Goal: Use online tool/utility: Utilize a website feature to perform a specific function

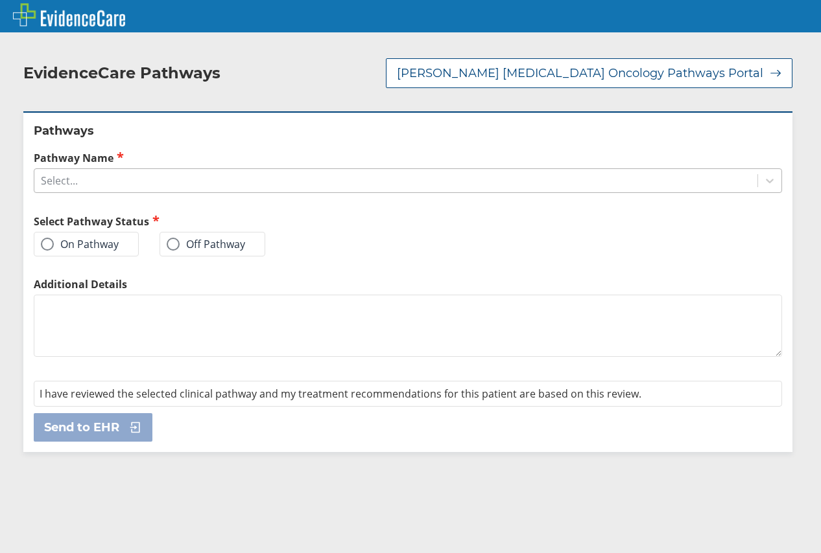
click at [257, 182] on div "Select..." at bounding box center [395, 181] width 723 height 22
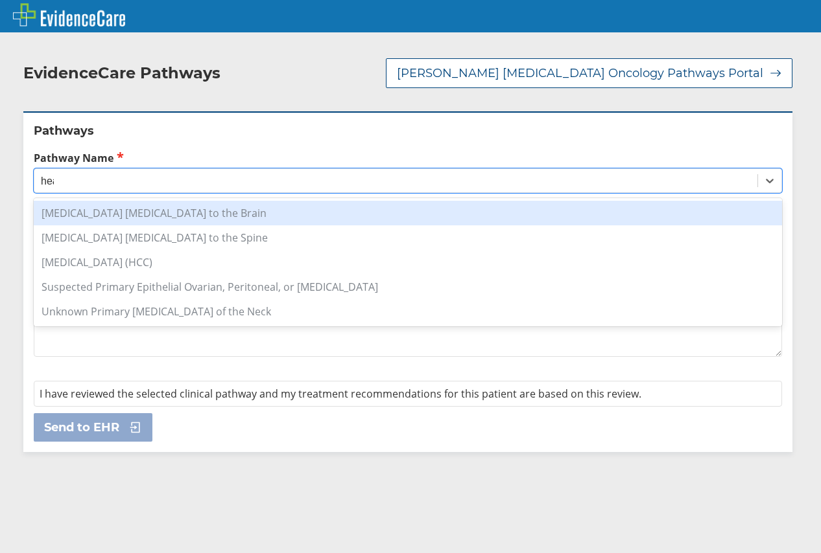
type input "head"
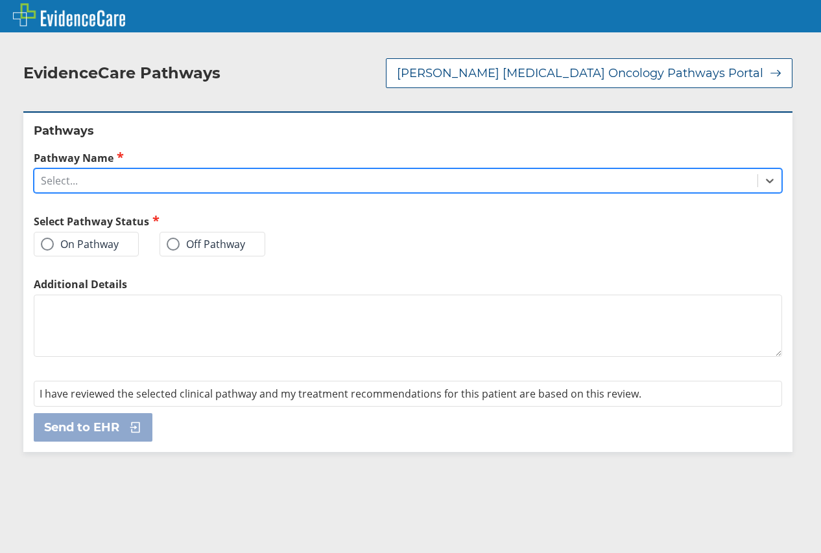
click at [436, 176] on div "Select..." at bounding box center [395, 181] width 723 height 22
click at [366, 181] on div "Select..." at bounding box center [395, 181] width 723 height 22
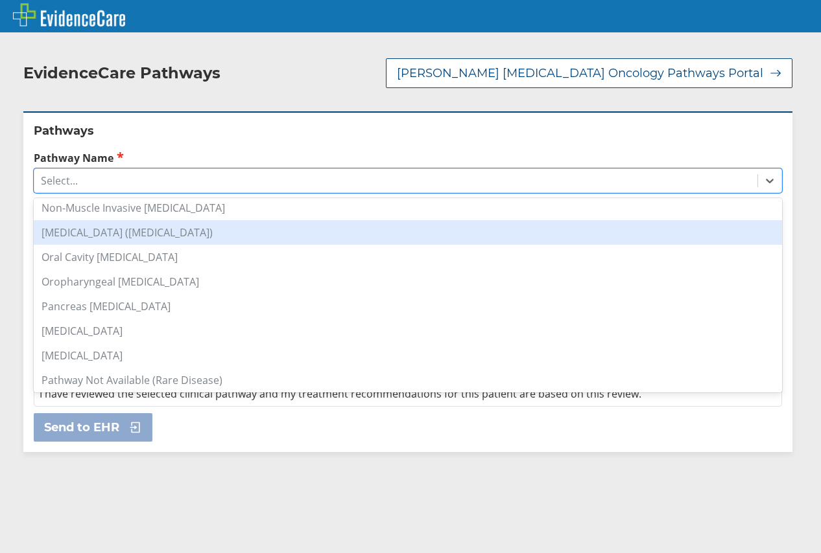
scroll to position [907, 0]
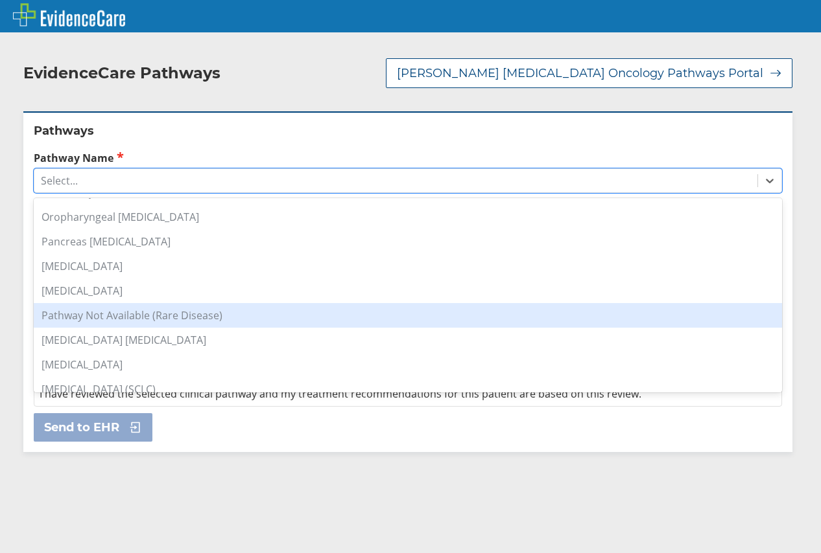
click at [268, 318] on div "Pathway Not Available (Rare Disease)" at bounding box center [408, 315] width 748 height 25
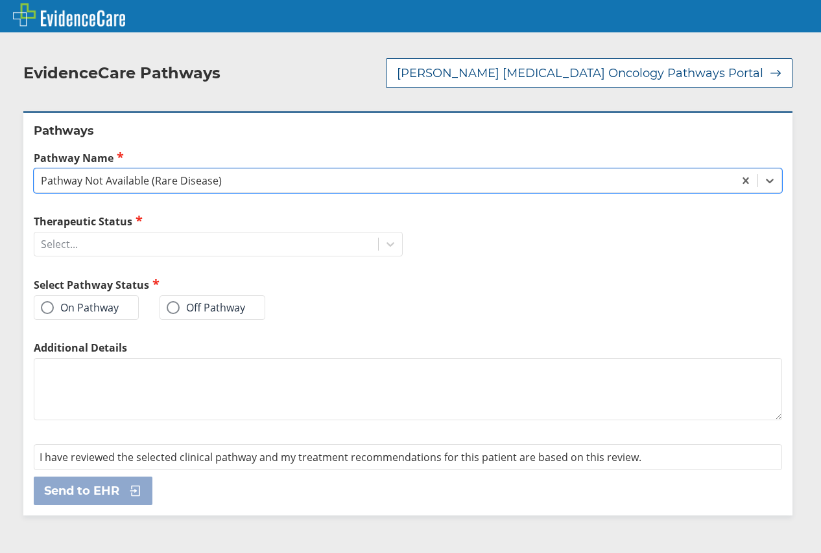
click at [87, 309] on label "On Pathway" at bounding box center [80, 307] width 78 height 13
click at [0, 0] on input "On Pathway" at bounding box center [0, 0] width 0 height 0
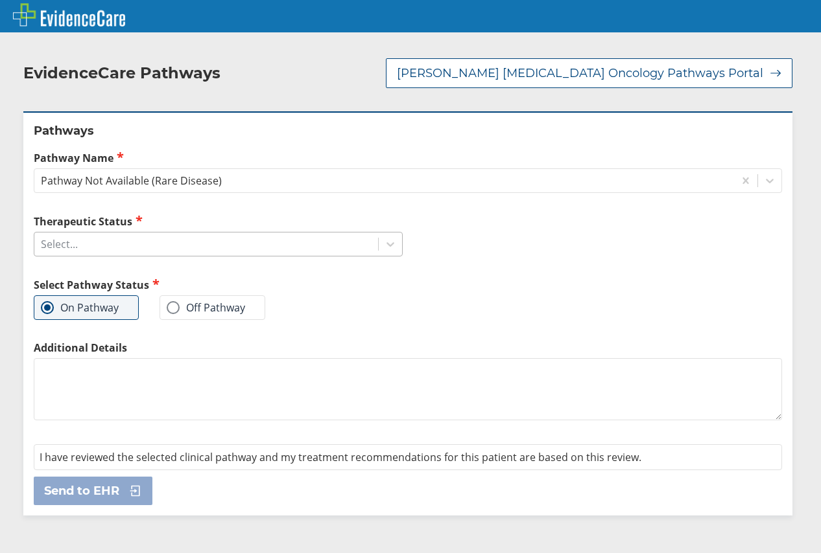
click at [244, 247] on div "Select..." at bounding box center [205, 244] width 343 height 22
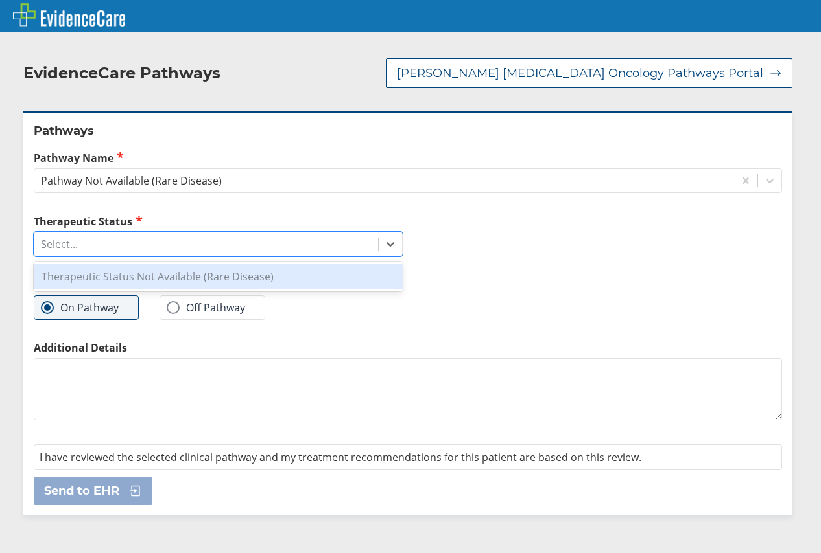
click at [230, 276] on div "Therapeutic Status Not Available (Rare Disease)" at bounding box center [218, 276] width 369 height 25
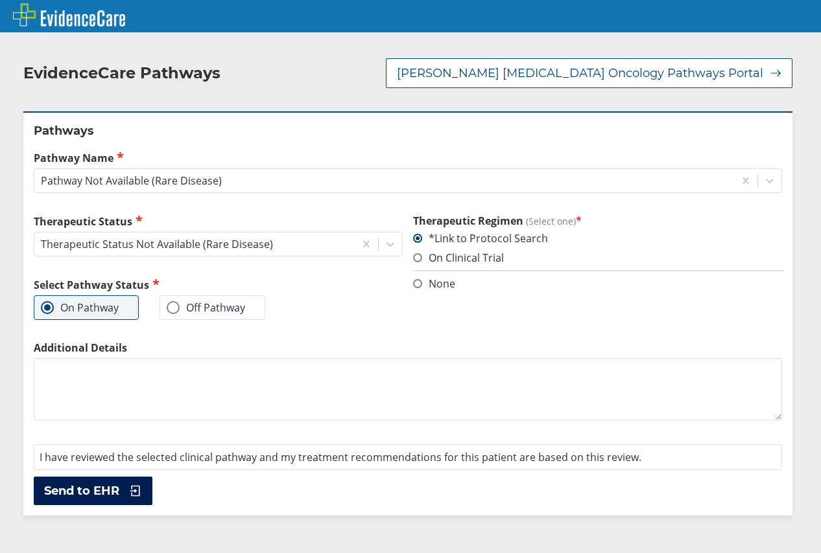
click at [79, 495] on span "Send to EHR" at bounding box center [81, 491] width 75 height 16
